Goal: Task Accomplishment & Management: Manage account settings

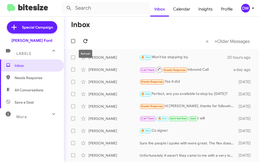
click at [81, 43] on span at bounding box center [85, 41] width 10 height 6
click at [84, 42] on icon at bounding box center [85, 41] width 6 height 6
click at [42, 40] on div "[PERSON_NAME] Ford" at bounding box center [32, 40] width 41 height 5
click at [247, 10] on div "DW" at bounding box center [245, 8] width 9 height 9
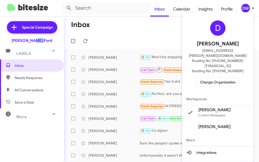
click at [229, 78] on span "Change Organization" at bounding box center [217, 82] width 35 height 9
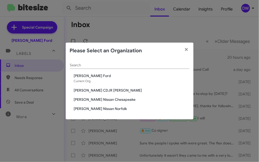
click at [106, 109] on span "[PERSON_NAME] Nissan Norfolk" at bounding box center [131, 108] width 115 height 5
